Goal: Task Accomplishment & Management: Manage account settings

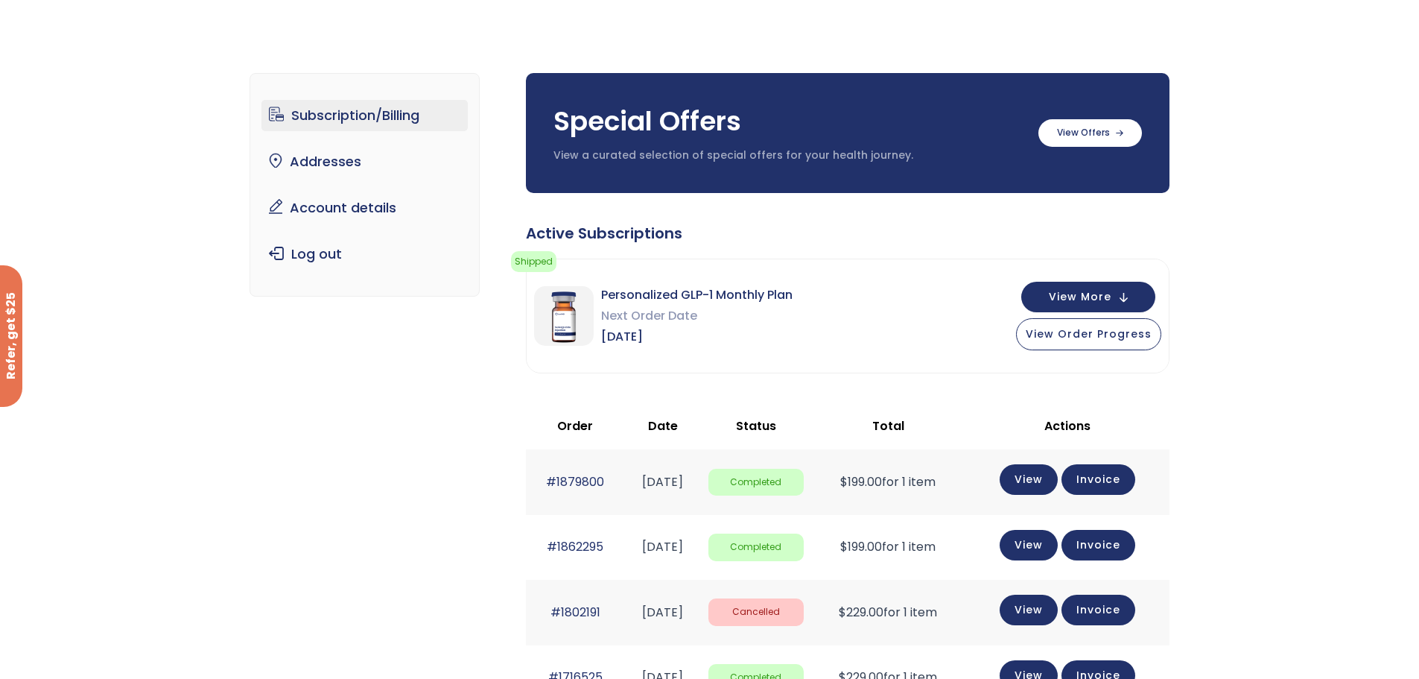
scroll to position [36, 0]
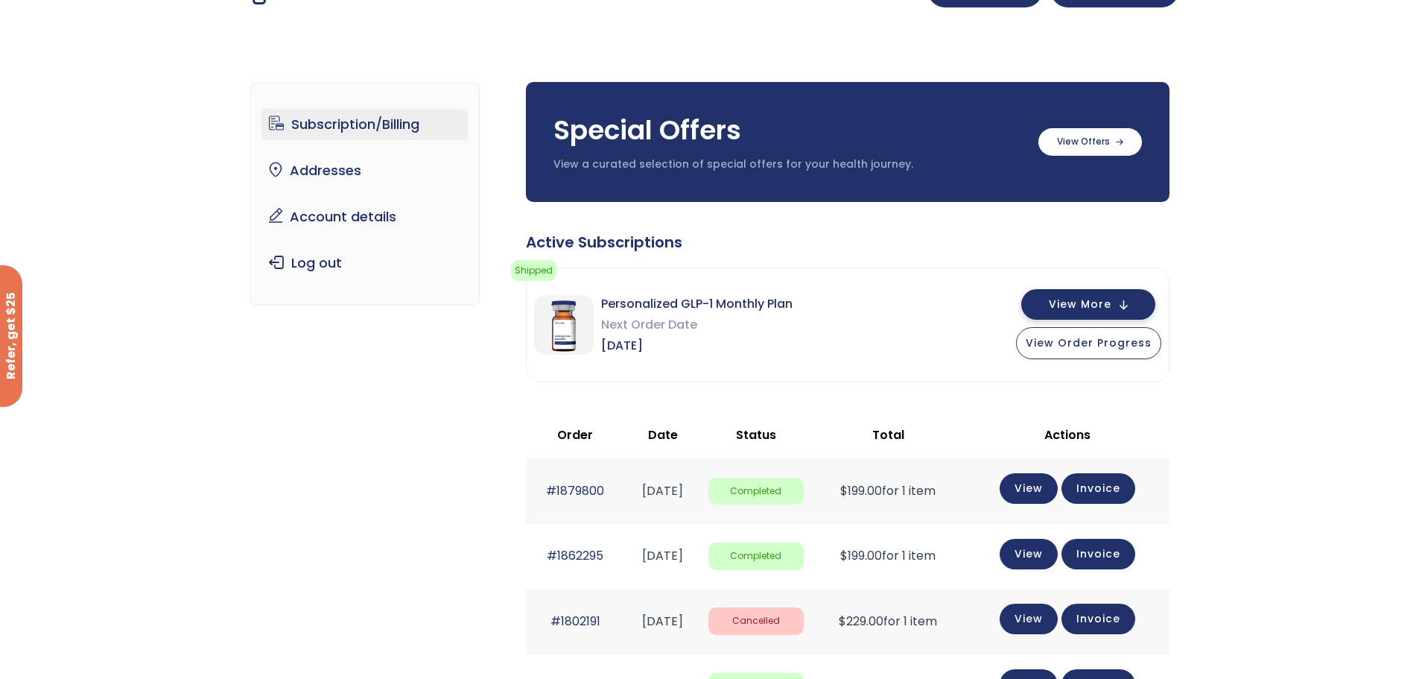
click at [1088, 292] on button "View More" at bounding box center [1088, 304] width 134 height 31
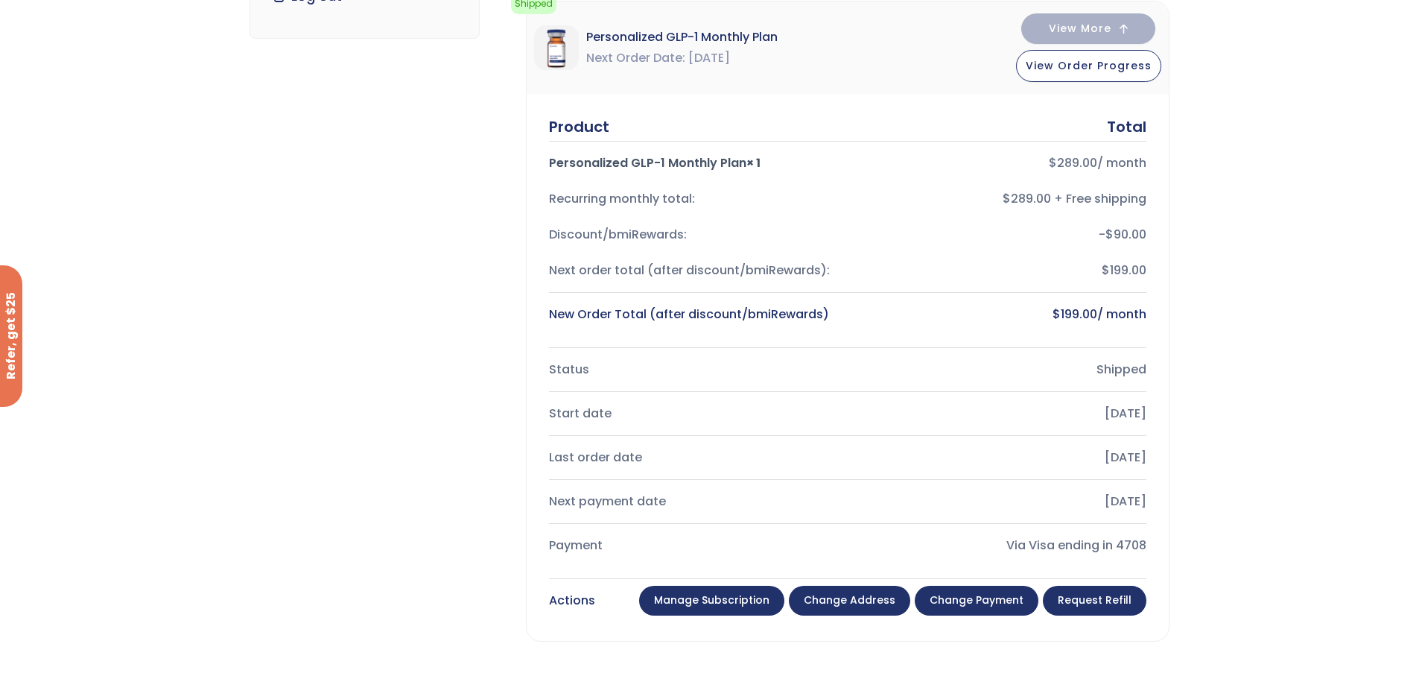
scroll to position [303, 0]
click at [736, 607] on link "Manage Subscription" at bounding box center [711, 600] width 145 height 30
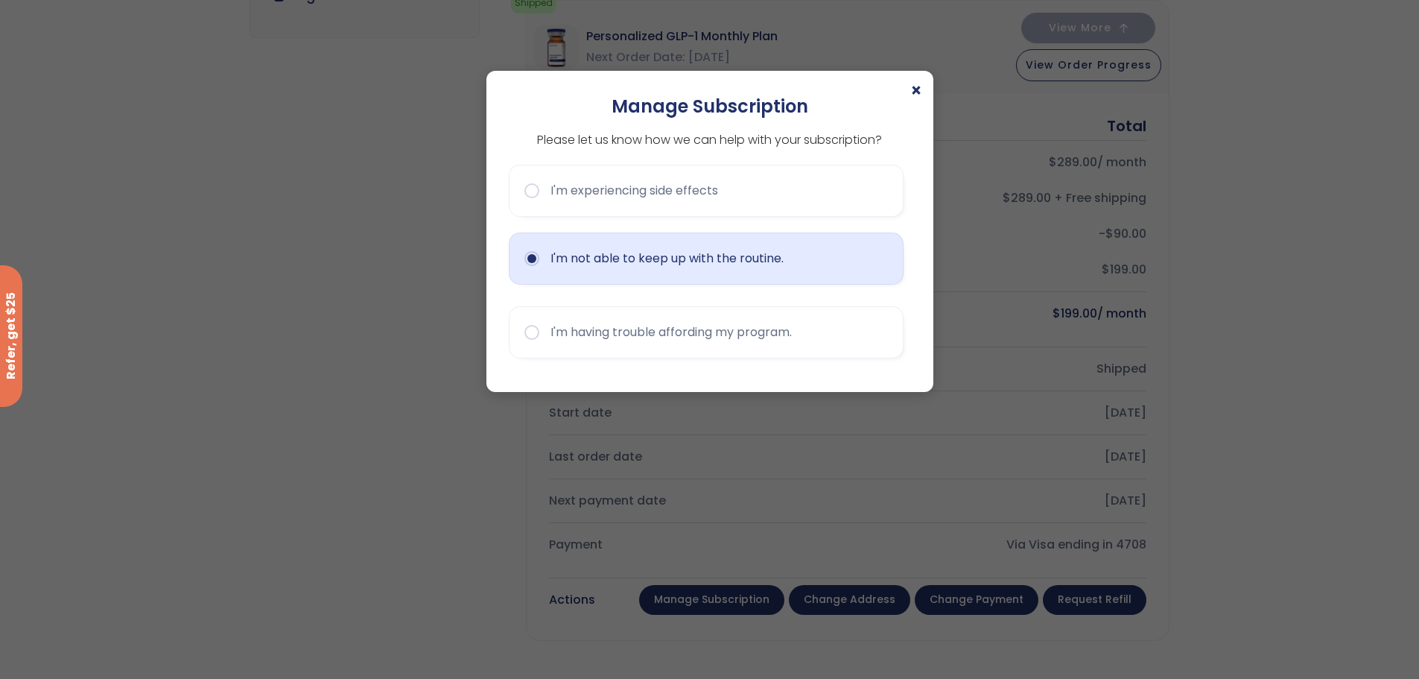
click at [766, 255] on button "I'm not able to keep up with the routine." at bounding box center [706, 258] width 395 height 52
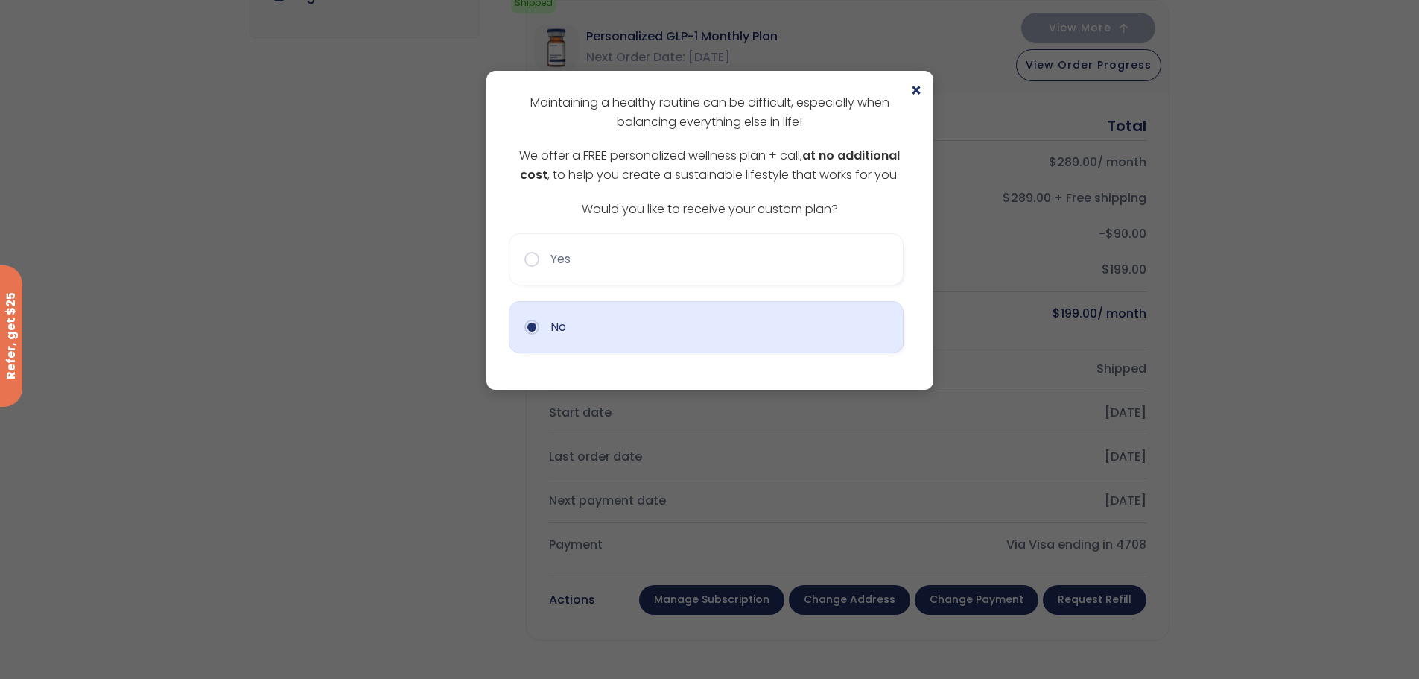
click at [712, 343] on button "No" at bounding box center [706, 327] width 395 height 52
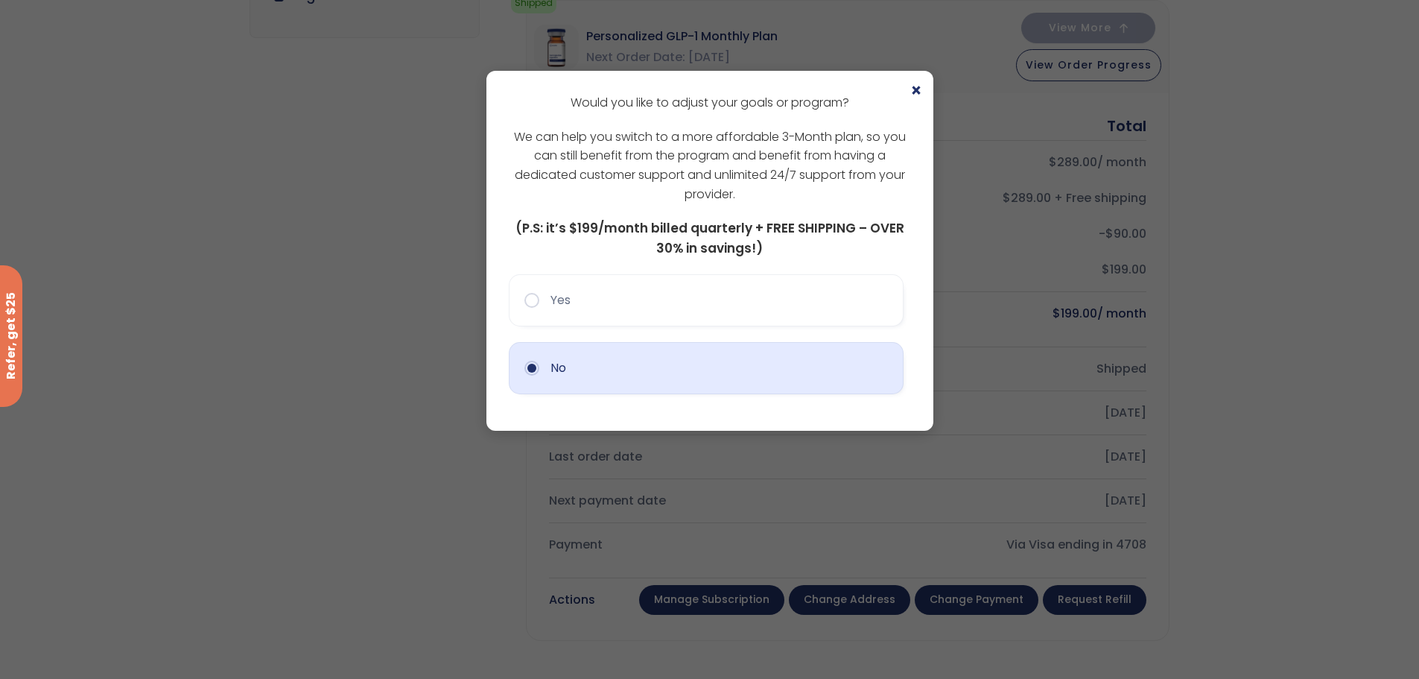
click at [717, 366] on button "No" at bounding box center [706, 368] width 395 height 52
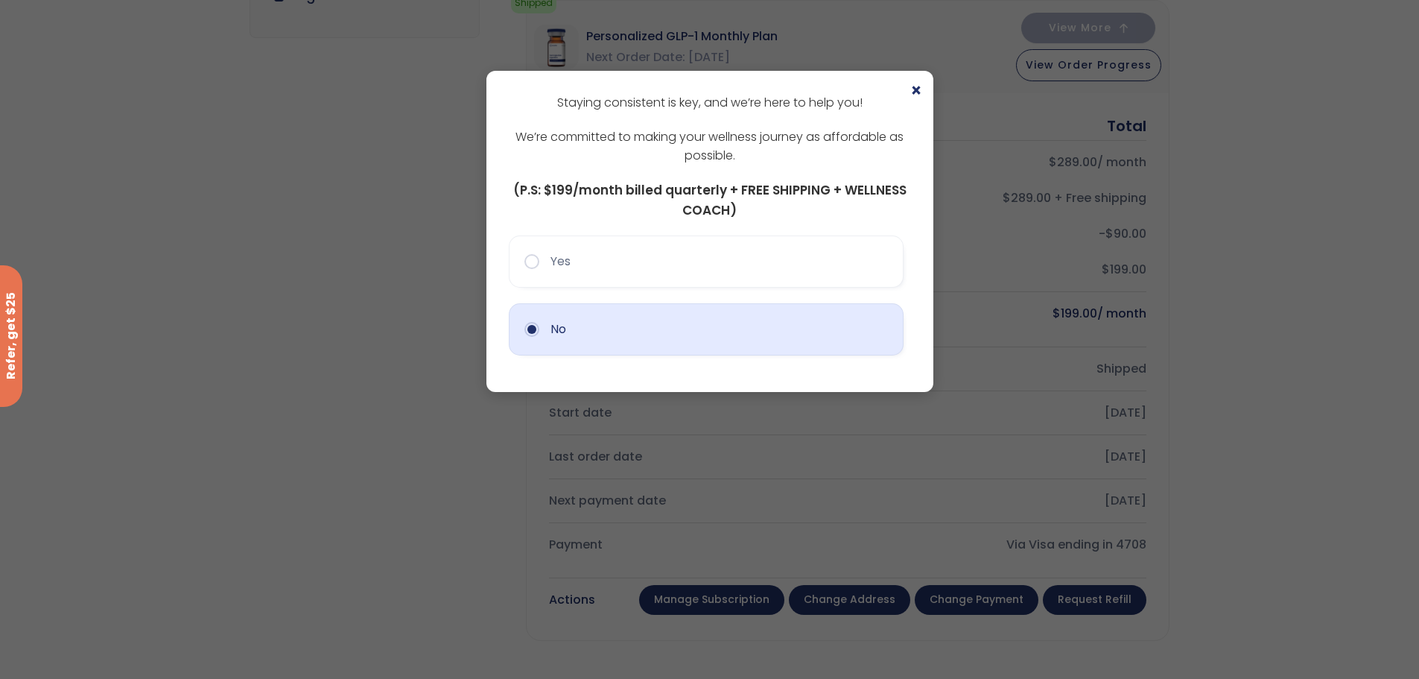
click at [597, 340] on button "No" at bounding box center [706, 329] width 395 height 52
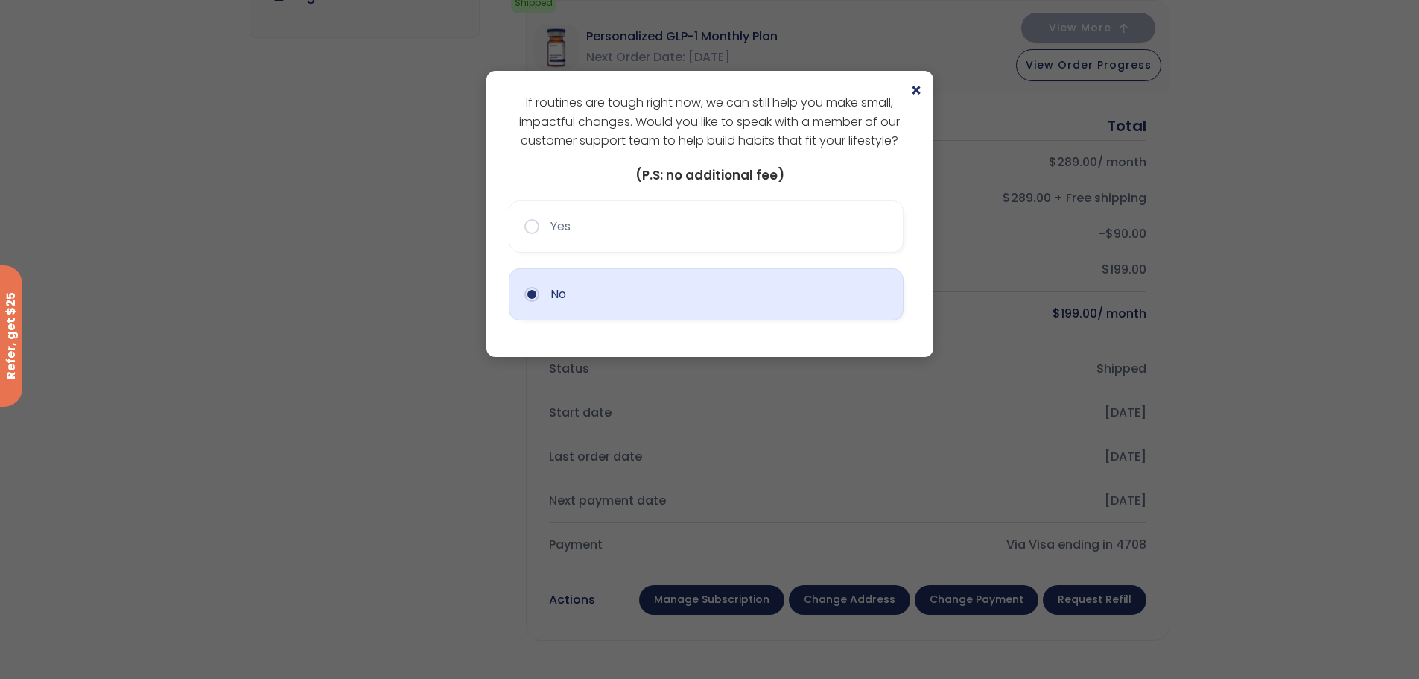
click at [621, 305] on button "No" at bounding box center [706, 294] width 395 height 52
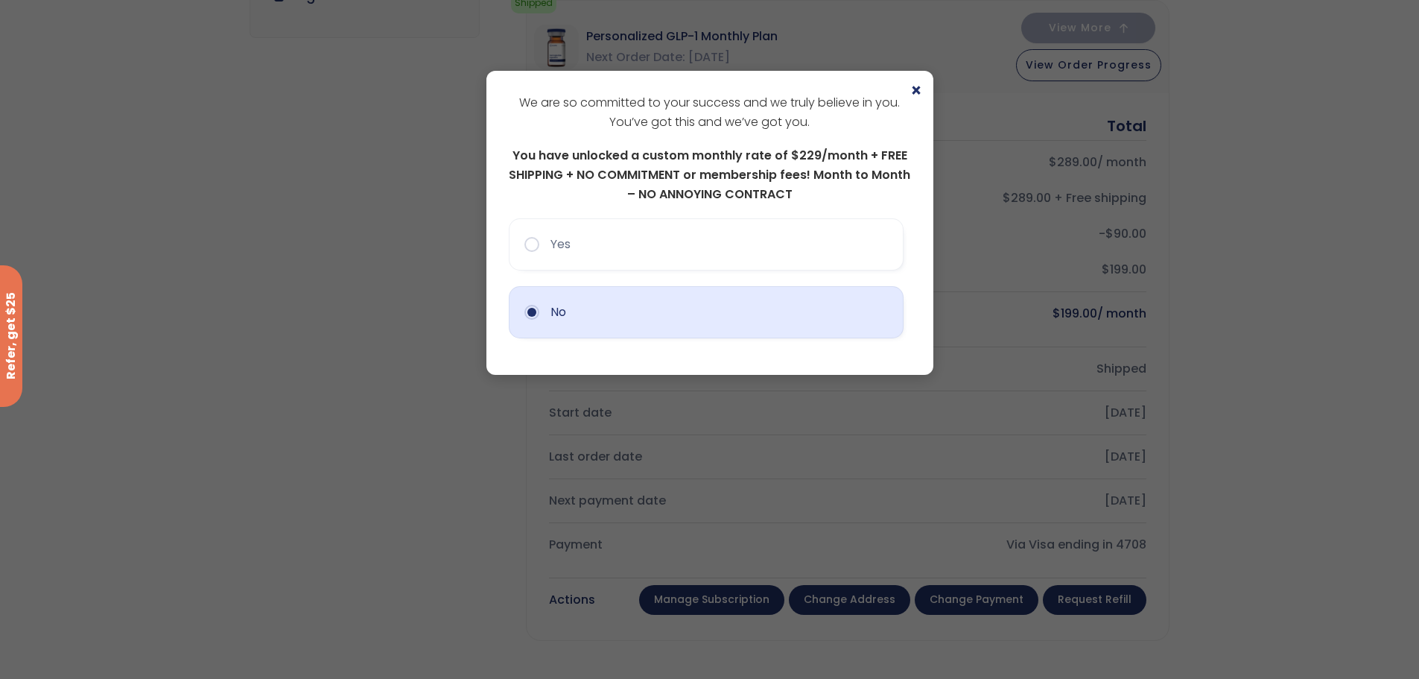
click at [728, 308] on button "No" at bounding box center [706, 312] width 395 height 52
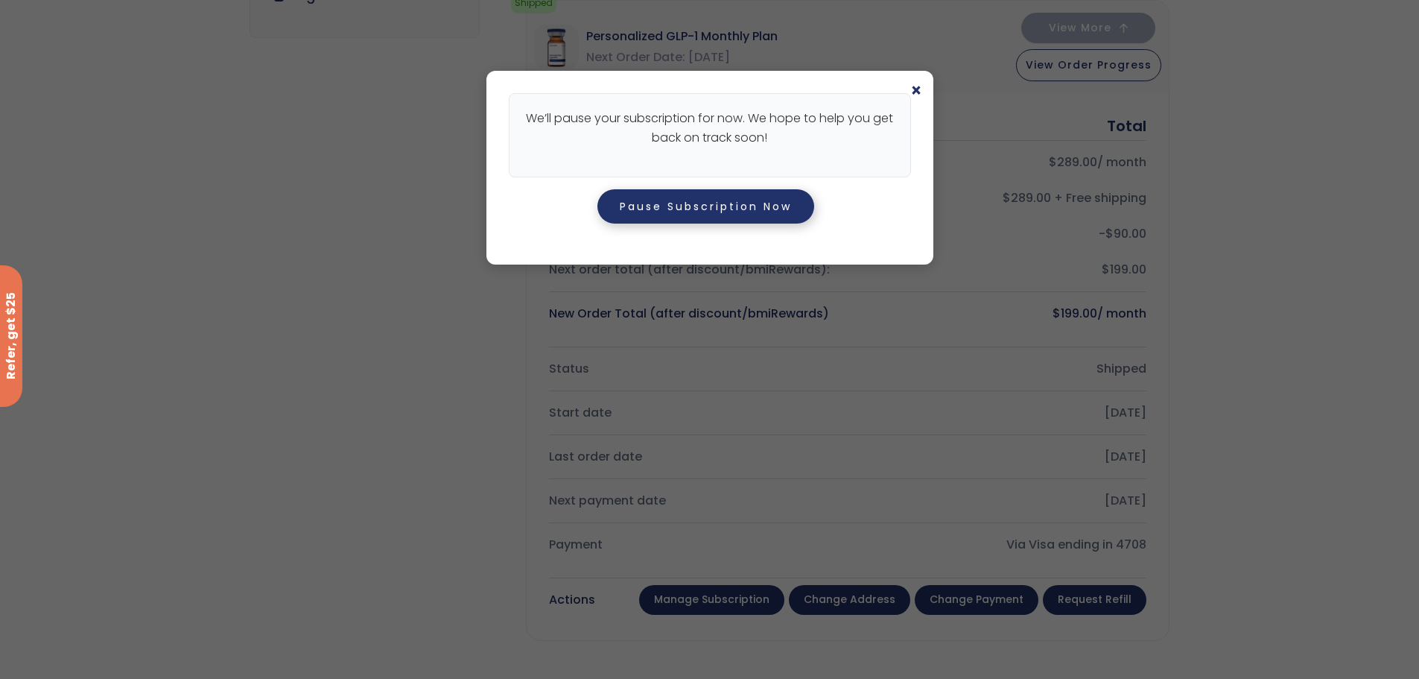
click at [708, 202] on button "Pause Subscription Now" at bounding box center [705, 206] width 217 height 34
